Goal: Information Seeking & Learning: Learn about a topic

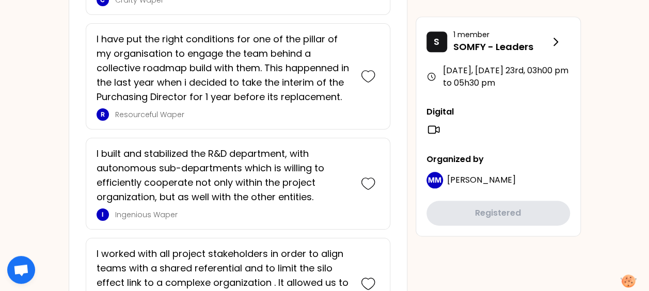
scroll to position [2557, 0]
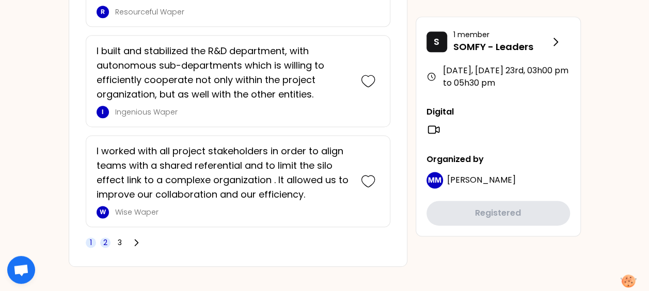
click at [104, 238] on span "2" at bounding box center [105, 243] width 4 height 10
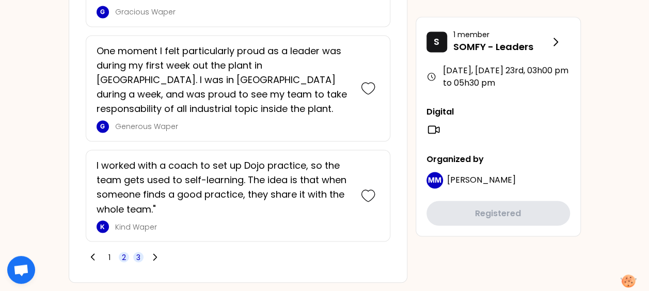
click at [134, 252] on span "3" at bounding box center [138, 257] width 10 height 10
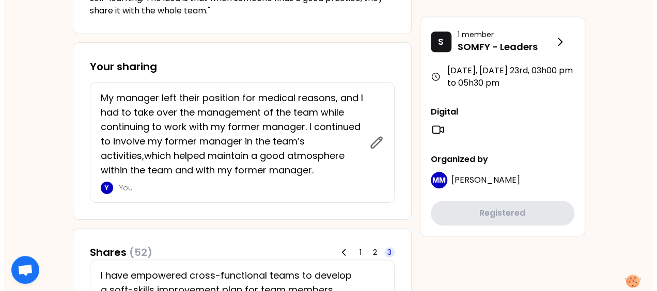
scroll to position [413, 0]
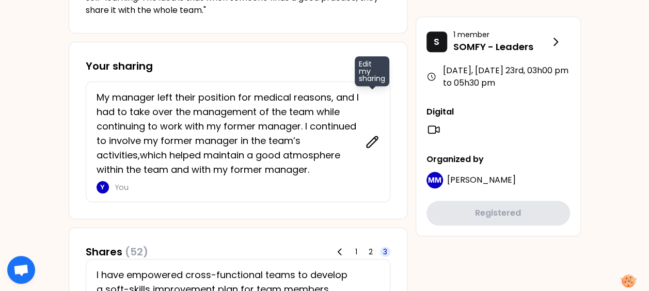
click at [368, 144] on icon at bounding box center [372, 142] width 14 height 14
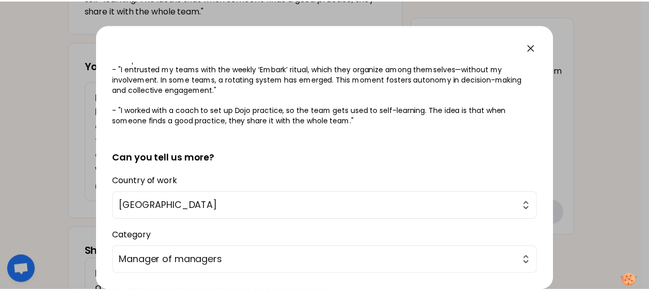
scroll to position [142, 0]
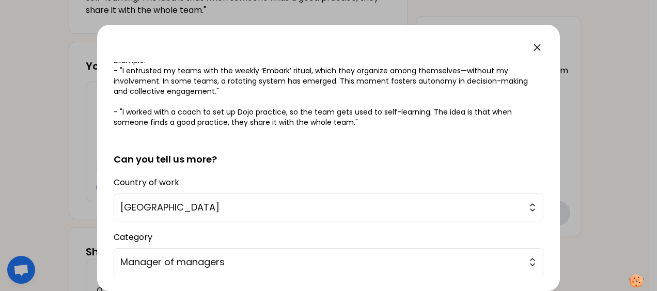
click at [535, 44] on icon at bounding box center [537, 47] width 12 height 12
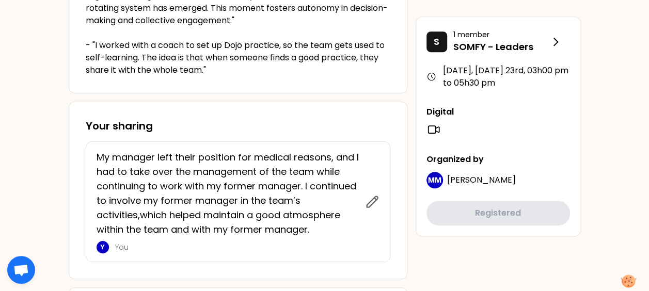
scroll to position [258, 0]
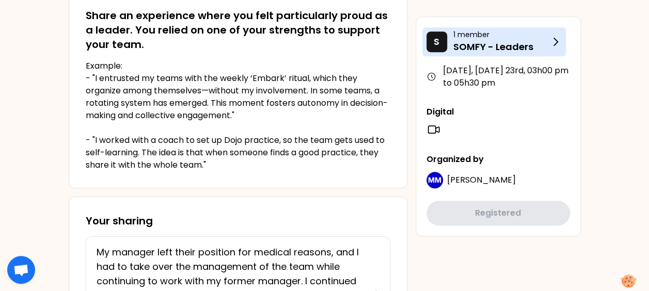
click at [546, 41] on p "SOMFY - Leaders" at bounding box center [502, 47] width 96 height 14
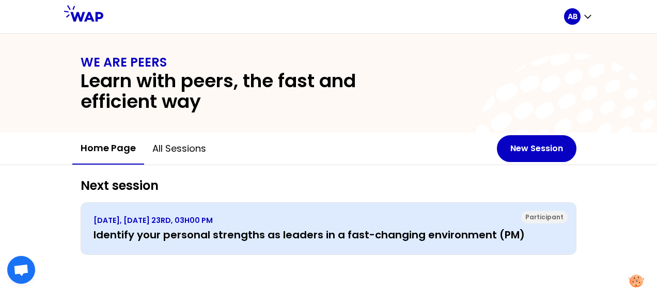
click at [313, 228] on h3 "Identify your personal strengths as leaders in a fast-changing environment (PM)" at bounding box center [328, 235] width 470 height 14
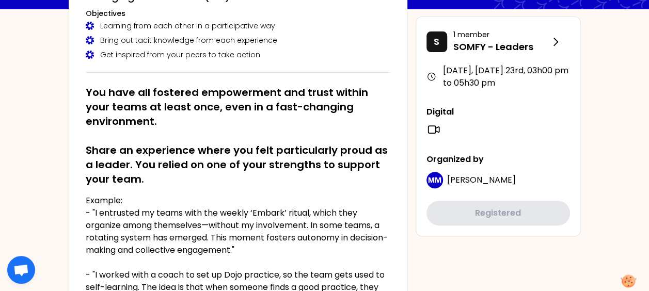
scroll to position [26, 0]
